Goal: Information Seeking & Learning: Learn about a topic

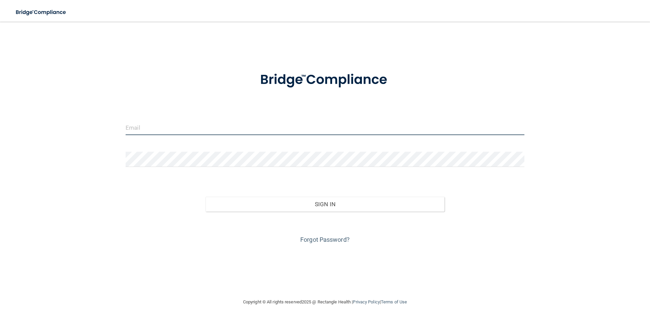
click at [157, 122] on input "email" at bounding box center [325, 127] width 399 height 15
type input "[EMAIL_ADDRESS][DOMAIN_NAME]"
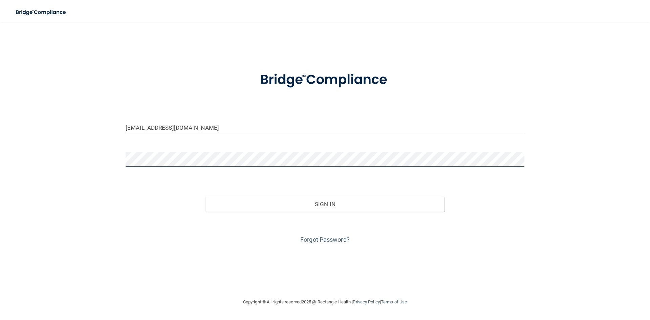
click at [206, 197] on button "Sign In" at bounding box center [325, 204] width 239 height 15
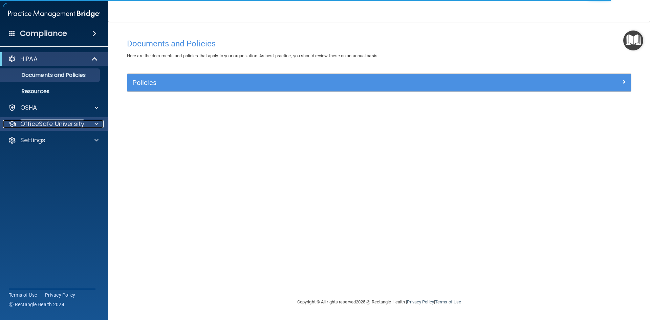
click at [87, 124] on div at bounding box center [95, 124] width 17 height 8
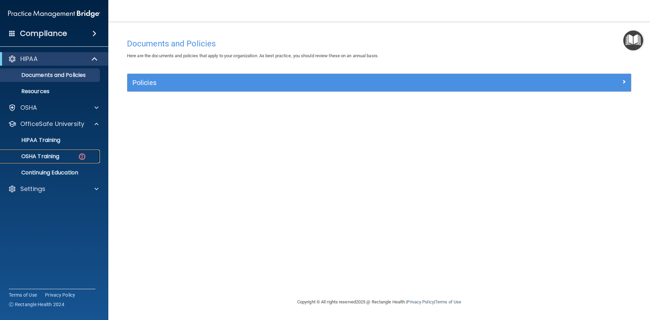
click at [66, 153] on div "OSHA Training" at bounding box center [50, 156] width 92 height 7
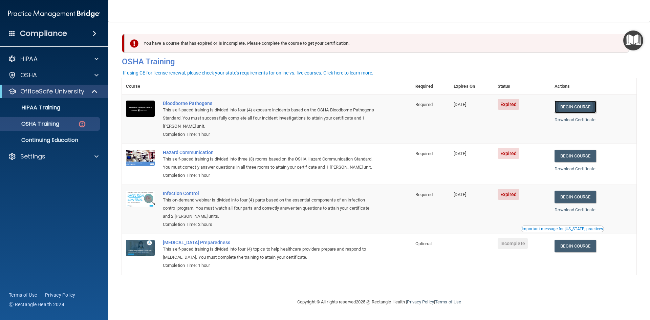
click at [592, 107] on link "Begin Course" at bounding box center [575, 107] width 41 height 13
